Goal: Navigation & Orientation: Find specific page/section

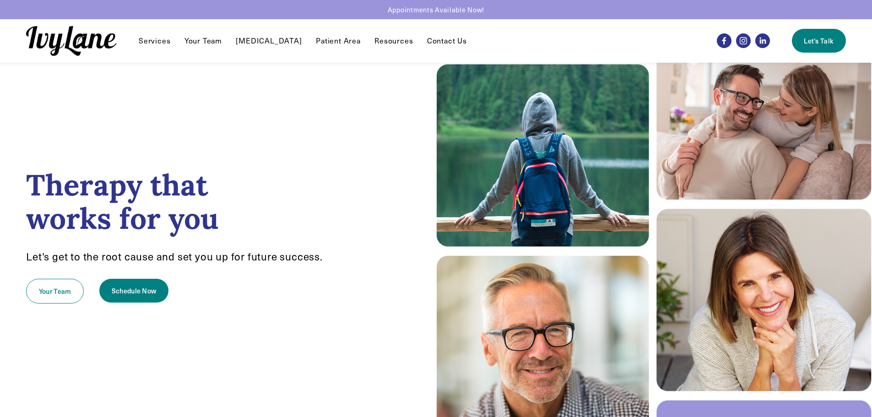
click at [193, 42] on link "Your Team" at bounding box center [203, 40] width 38 height 11
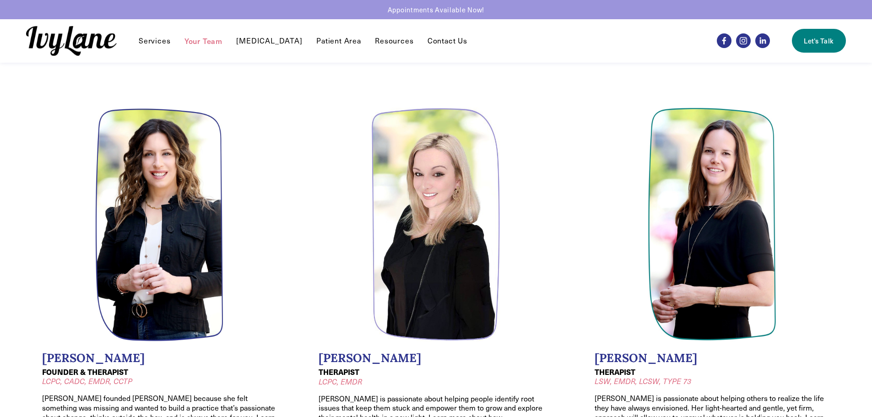
click at [158, 37] on span "Services" at bounding box center [155, 41] width 32 height 10
click at [0, 0] on span "Individual Therapy" at bounding box center [0, 0] width 0 height 0
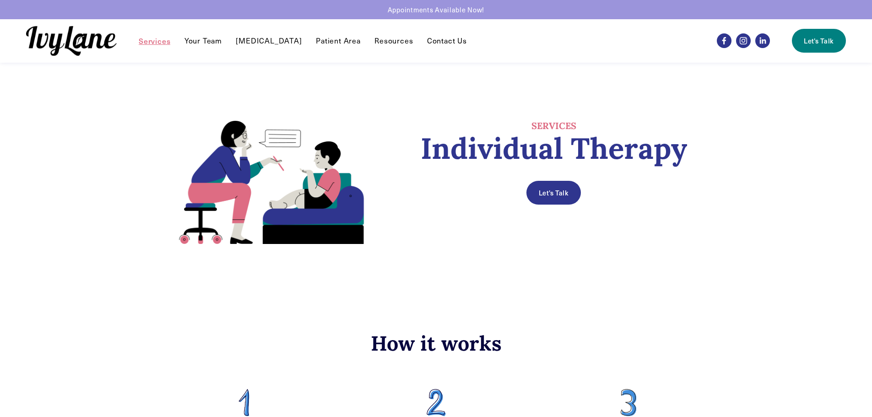
click at [316, 41] on link "Patient Area" at bounding box center [338, 40] width 45 height 11
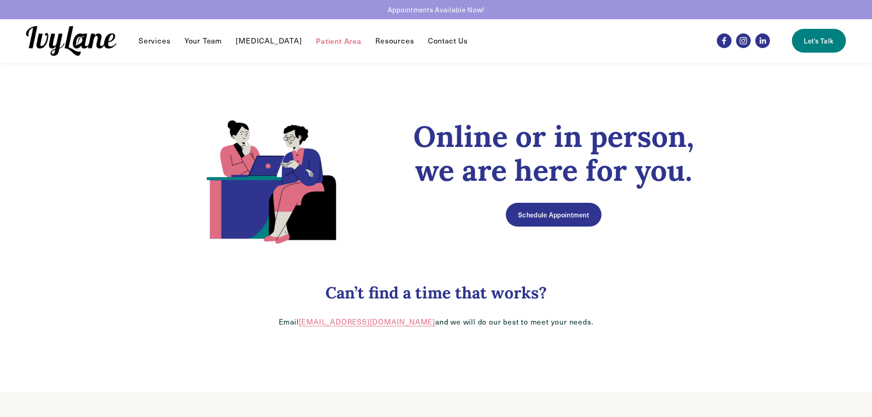
click at [257, 38] on link "[MEDICAL_DATA]" at bounding box center [269, 40] width 66 height 11
